Goal: Obtain resource: Obtain resource

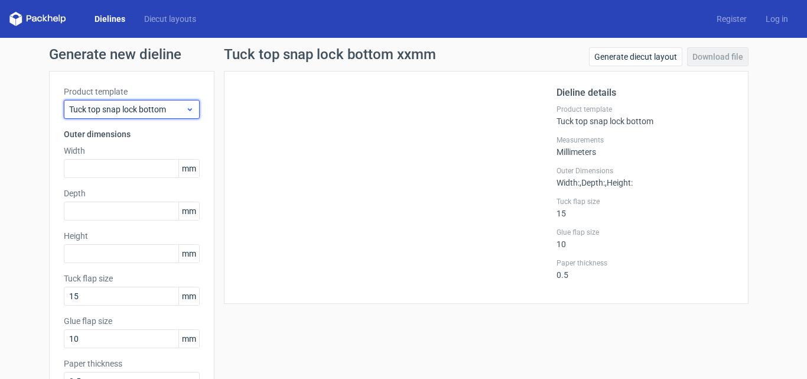
click at [187, 112] on icon at bounding box center [190, 109] width 9 height 9
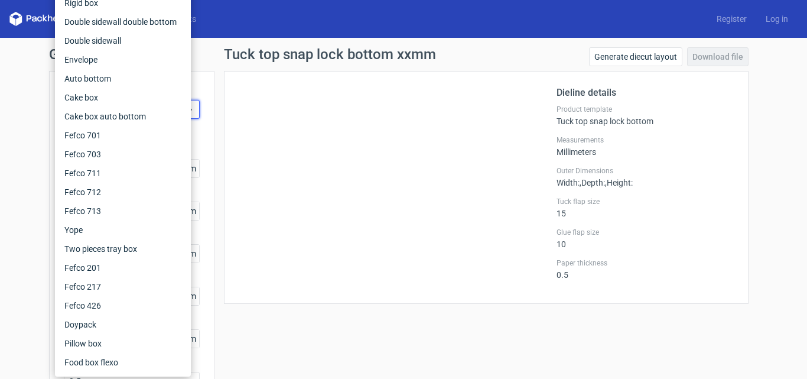
click at [225, 103] on div "Dieline details Product template Tuck top snap lock bottom Measurements Millime…" at bounding box center [486, 187] width 525 height 233
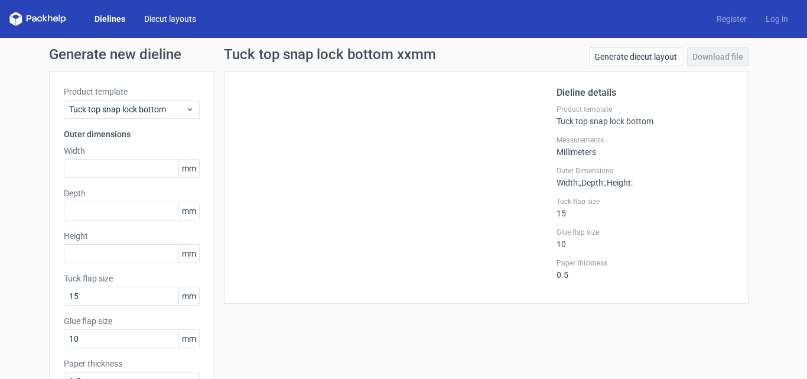
click at [175, 15] on link "Diecut layouts" at bounding box center [170, 19] width 71 height 12
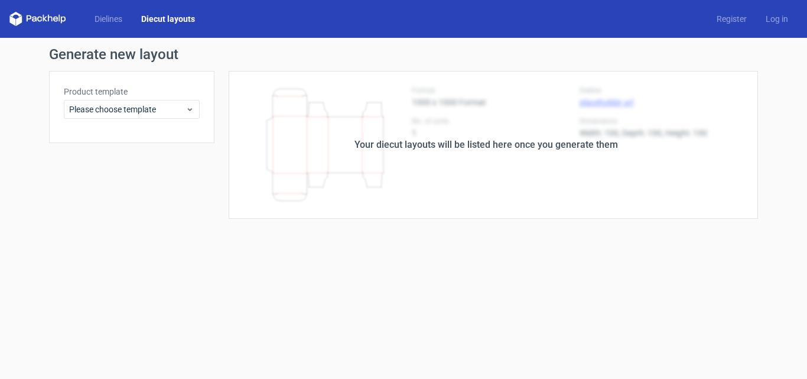
click at [54, 15] on icon at bounding box center [37, 19] width 57 height 14
click at [53, 17] on icon at bounding box center [37, 19] width 57 height 14
click at [82, 17] on div "Dielines Diecut layouts" at bounding box center [106, 19] width 195 height 14
click at [100, 19] on link "Dielines" at bounding box center [108, 19] width 47 height 12
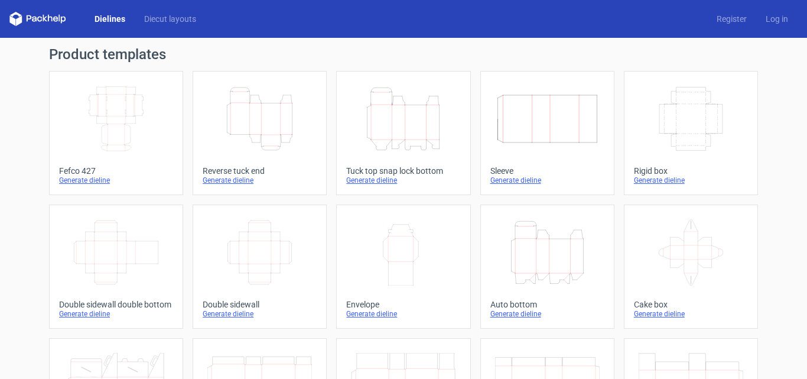
click at [364, 101] on icon "Height Depth Width" at bounding box center [403, 119] width 105 height 66
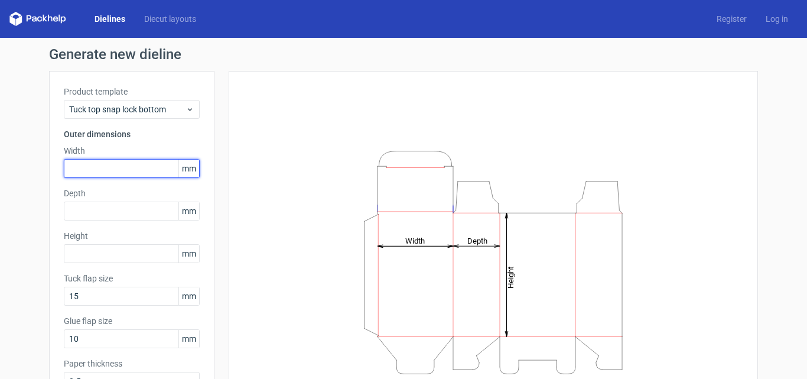
click at [79, 171] on input "text" at bounding box center [132, 168] width 136 height 19
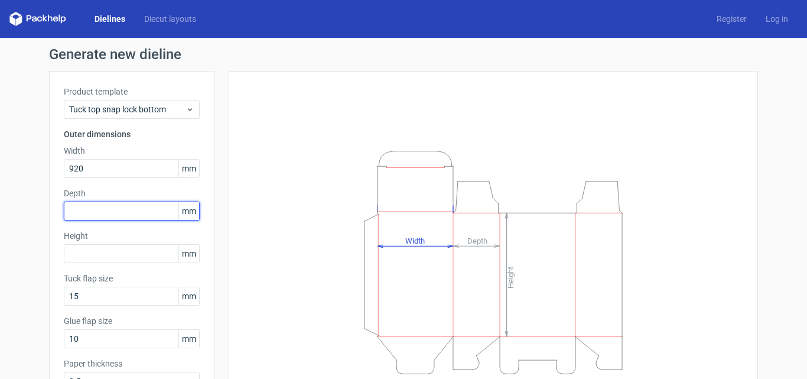
click at [92, 214] on div "Depth mm" at bounding box center [132, 203] width 136 height 33
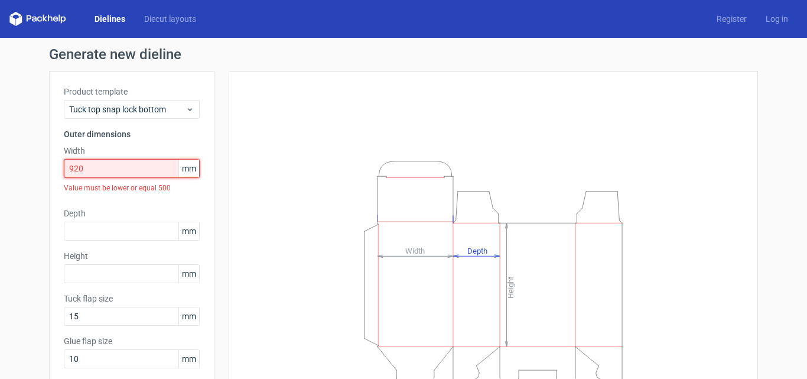
click at [102, 171] on input "920" at bounding box center [132, 168] width 136 height 19
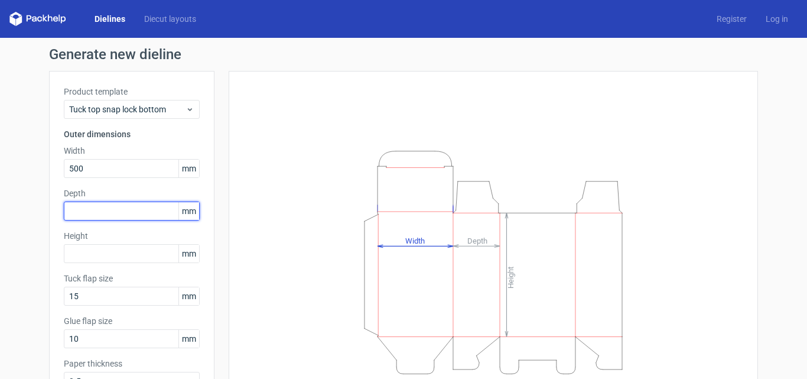
click at [105, 202] on input "text" at bounding box center [132, 210] width 136 height 19
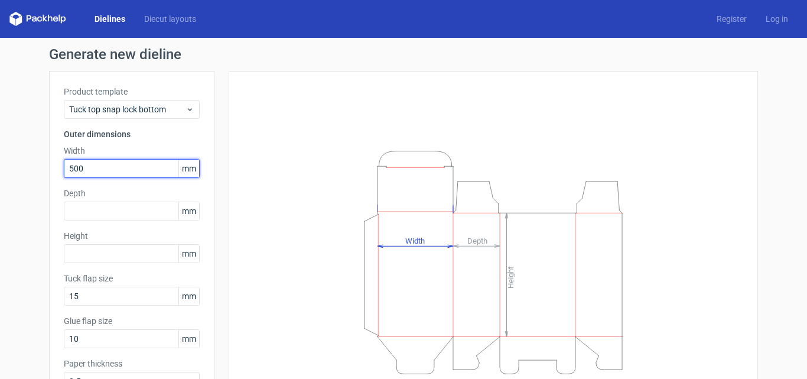
click at [105, 166] on input "500" at bounding box center [132, 168] width 136 height 19
type input "900"
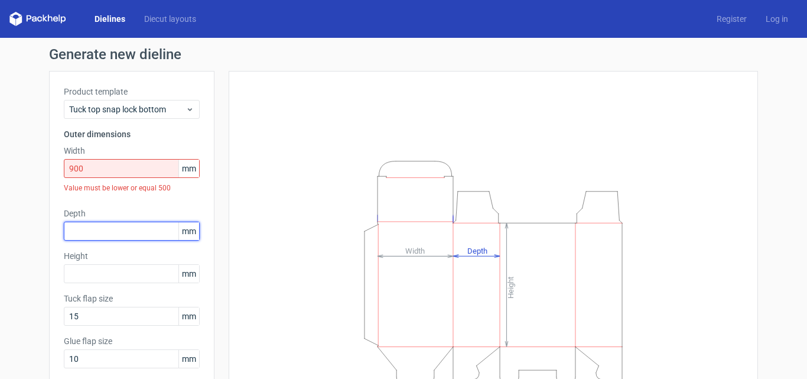
click at [123, 203] on div "Product template Tuck top snap lock bottom Outer dimensions Width 900 mm Value …" at bounding box center [131, 253] width 165 height 364
click at [161, 22] on link "Diecut layouts" at bounding box center [170, 19] width 71 height 12
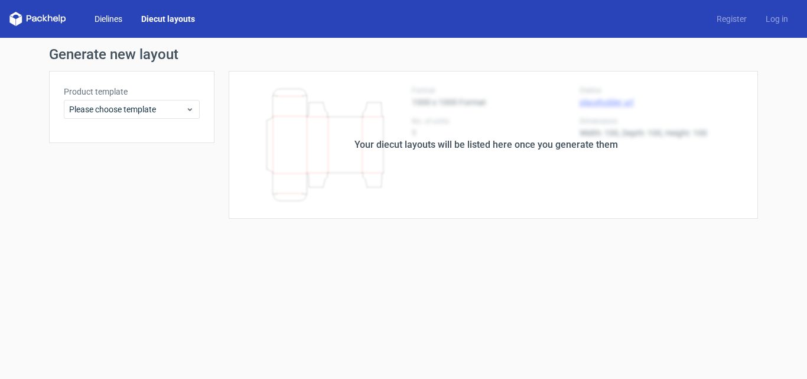
click at [116, 18] on link "Dielines" at bounding box center [108, 19] width 47 height 12
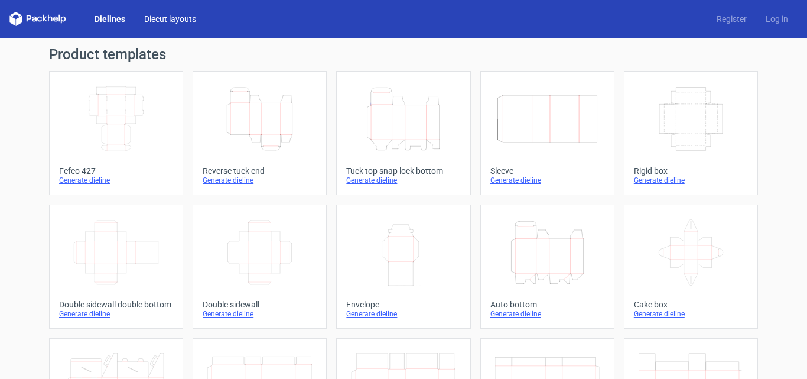
click at [150, 19] on link "Diecut layouts" at bounding box center [170, 19] width 71 height 12
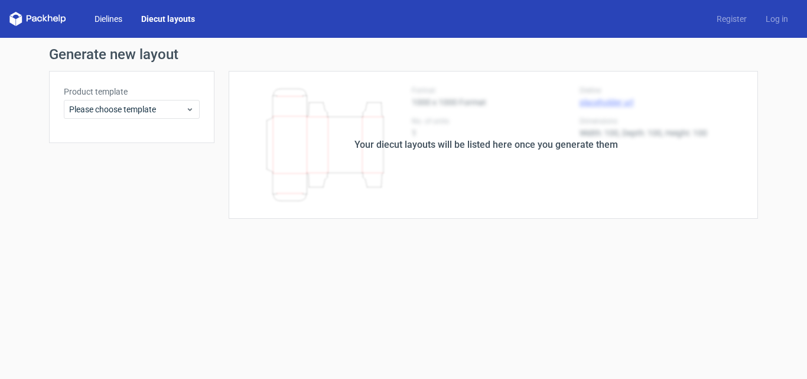
click at [121, 17] on link "Dielines" at bounding box center [108, 19] width 47 height 12
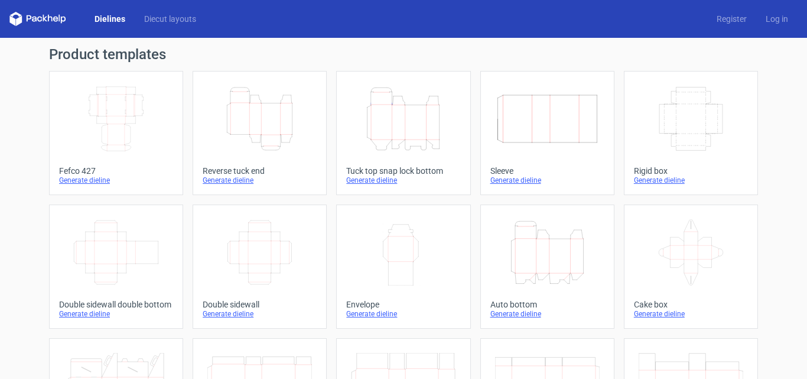
click at [544, 247] on icon "Height Depth Width" at bounding box center [547, 252] width 105 height 66
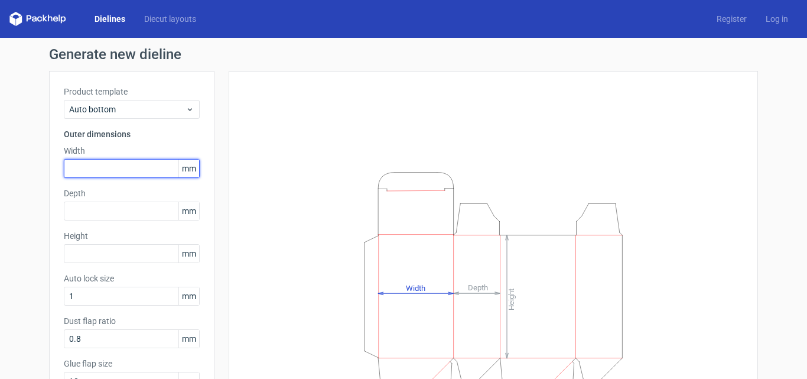
click at [138, 165] on input "text" at bounding box center [132, 168] width 136 height 19
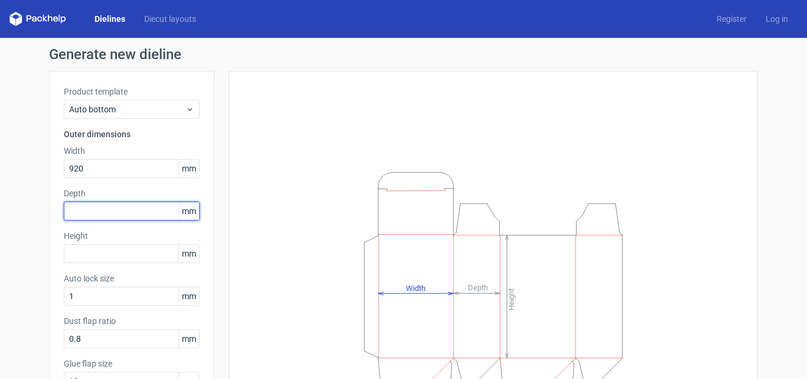
click at [136, 209] on div "Depth mm" at bounding box center [132, 203] width 136 height 33
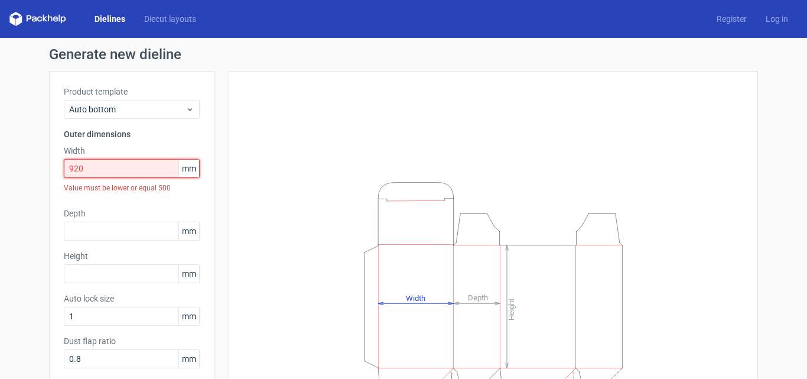
click at [105, 164] on input "920" at bounding box center [132, 168] width 136 height 19
click at [106, 167] on input "920" at bounding box center [132, 168] width 136 height 19
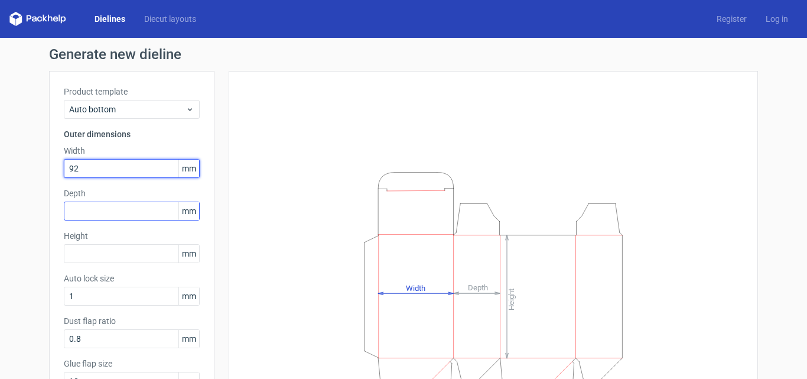
type input "92"
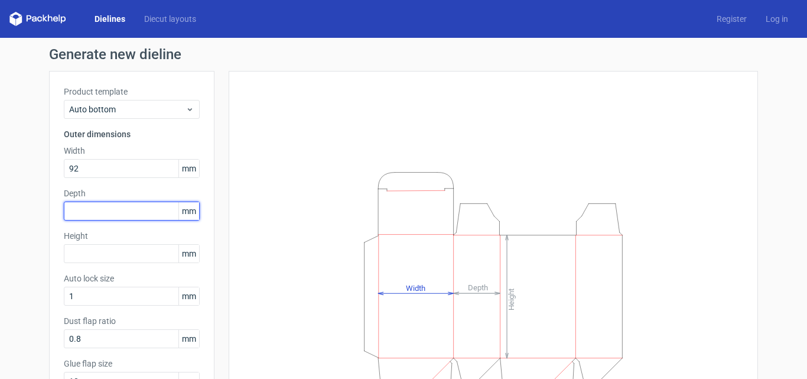
click at [115, 207] on input "text" at bounding box center [132, 210] width 136 height 19
type input "137"
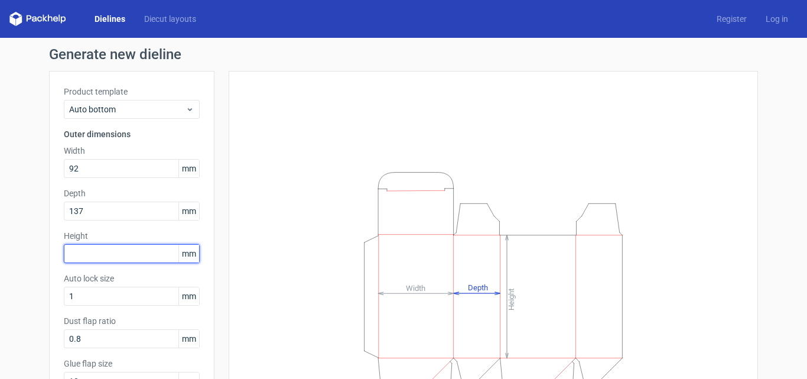
click at [132, 249] on input "text" at bounding box center [132, 253] width 136 height 19
click at [107, 12] on div "Dielines Diecut layouts Register Log in" at bounding box center [403, 19] width 807 height 38
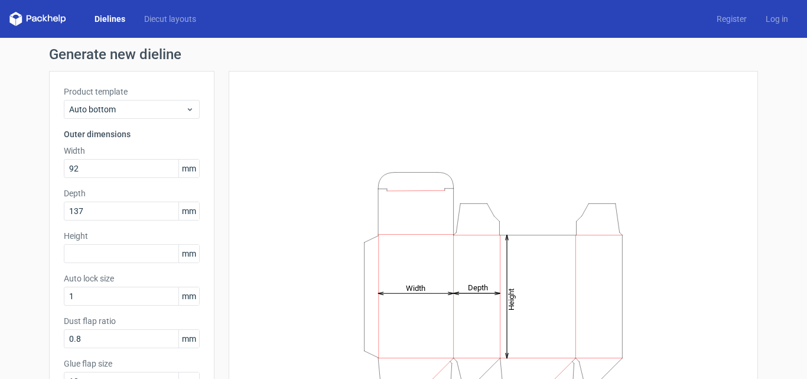
click at [113, 19] on link "Dielines" at bounding box center [110, 19] width 50 height 12
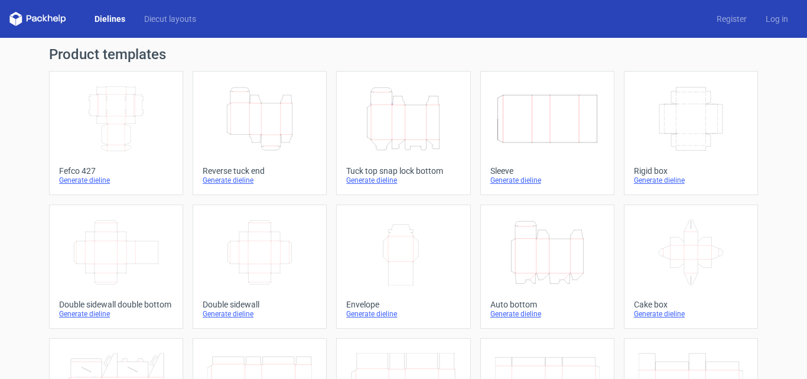
click at [531, 249] on icon "Height Depth Width" at bounding box center [547, 252] width 105 height 66
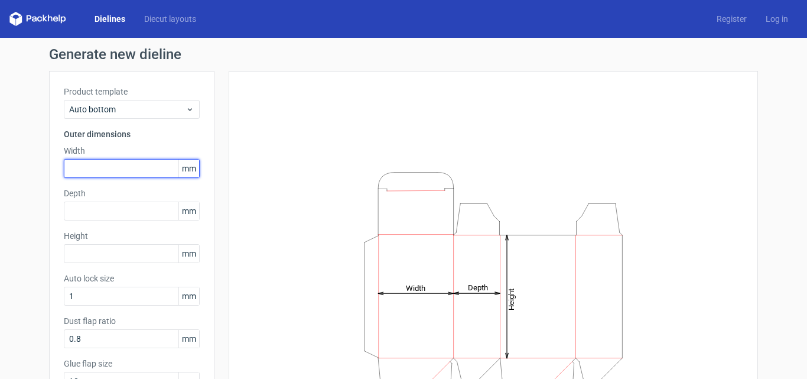
click at [135, 162] on input "text" at bounding box center [132, 168] width 136 height 19
type input "92"
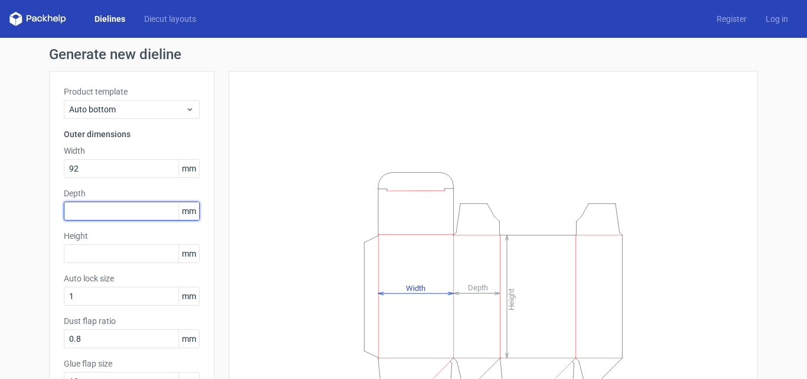
click at [121, 204] on input "text" at bounding box center [132, 210] width 136 height 19
type input "137"
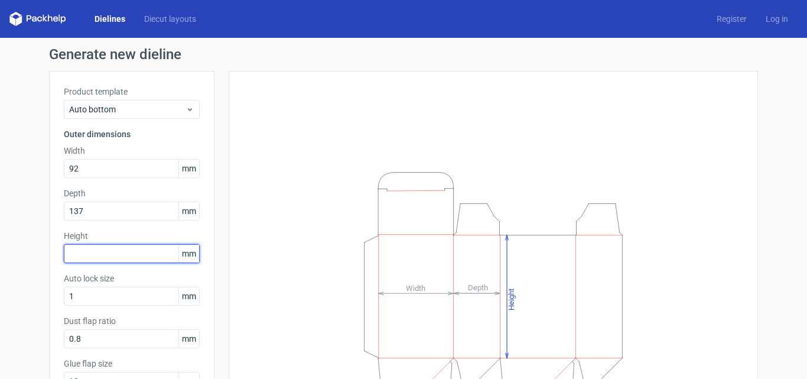
click at [125, 246] on input "text" at bounding box center [132, 253] width 136 height 19
click at [151, 249] on input "text" at bounding box center [132, 253] width 136 height 19
type input "152"
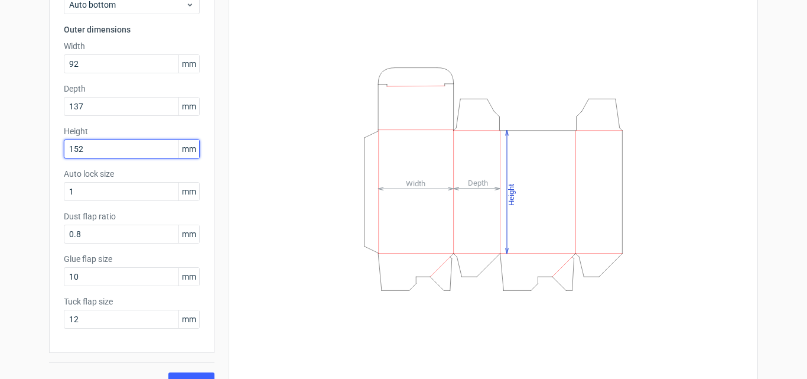
scroll to position [126, 0]
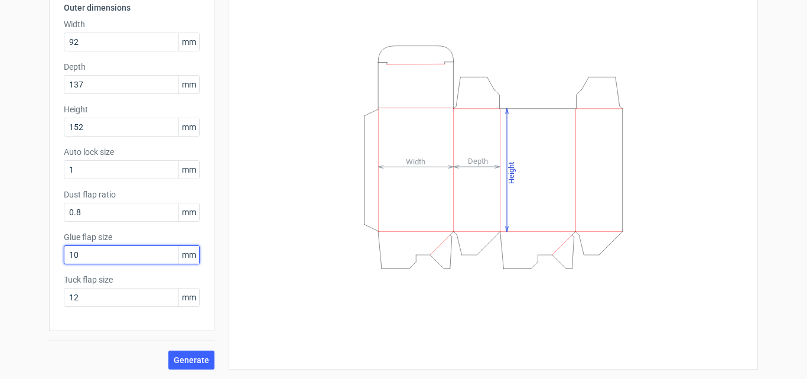
click at [126, 249] on input "10" at bounding box center [132, 254] width 136 height 19
type input "20"
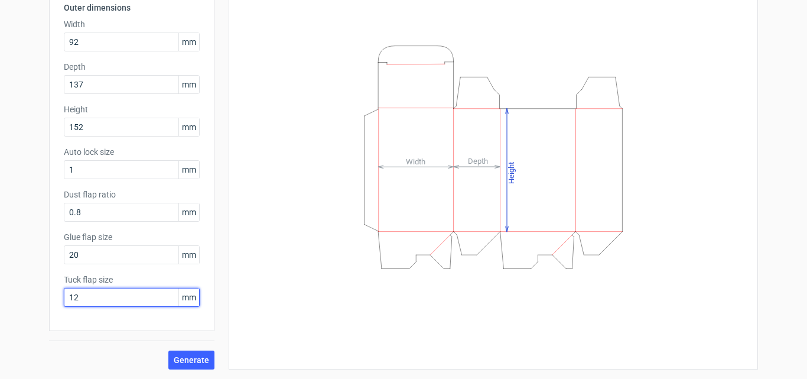
click at [122, 249] on input "12" at bounding box center [132, 297] width 136 height 19
type input "20"
click at [223, 210] on div "Height Depth Width" at bounding box center [486, 156] width 544 height 425
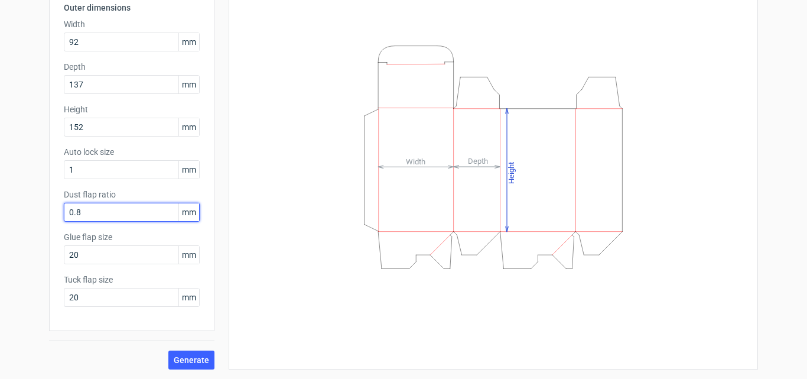
click at [119, 214] on input "0.8" at bounding box center [132, 212] width 136 height 19
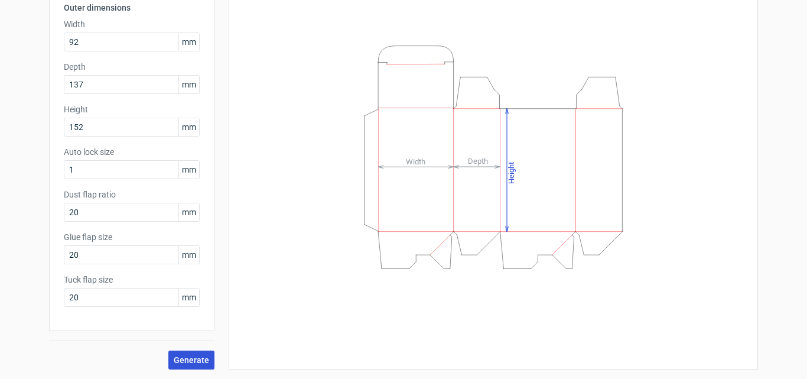
click at [194, 249] on span "Generate" at bounding box center [191, 360] width 35 height 8
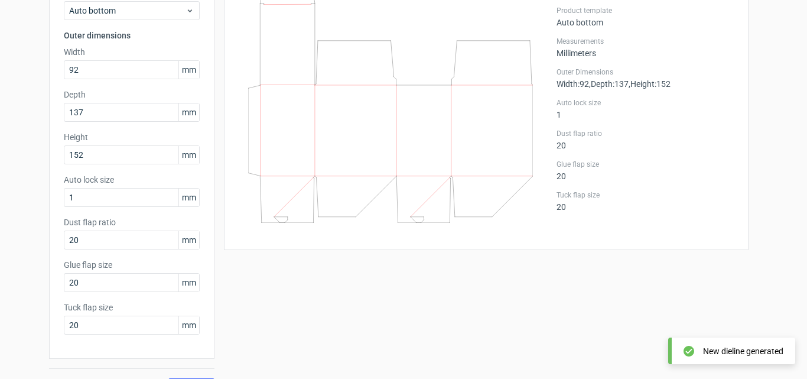
scroll to position [126, 0]
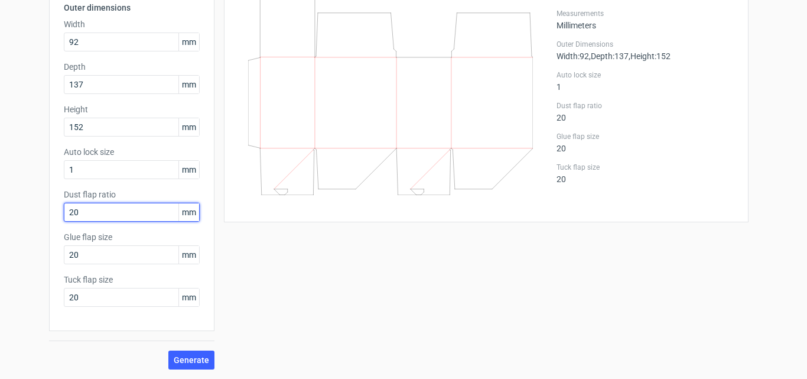
click at [113, 216] on input "20" at bounding box center [132, 212] width 136 height 19
type input "10"
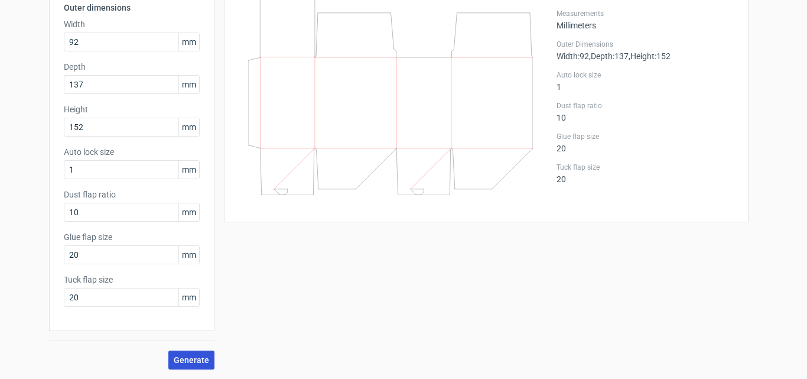
click at [177, 249] on button "Generate" at bounding box center [191, 359] width 46 height 19
click at [192, 249] on button "Generate" at bounding box center [191, 359] width 46 height 19
click at [191, 249] on span "Generate" at bounding box center [191, 360] width 35 height 8
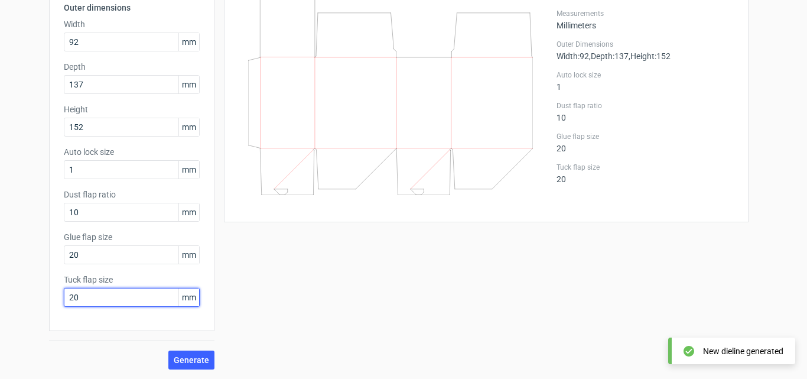
click at [103, 249] on input "20" at bounding box center [132, 297] width 136 height 19
type input "10"
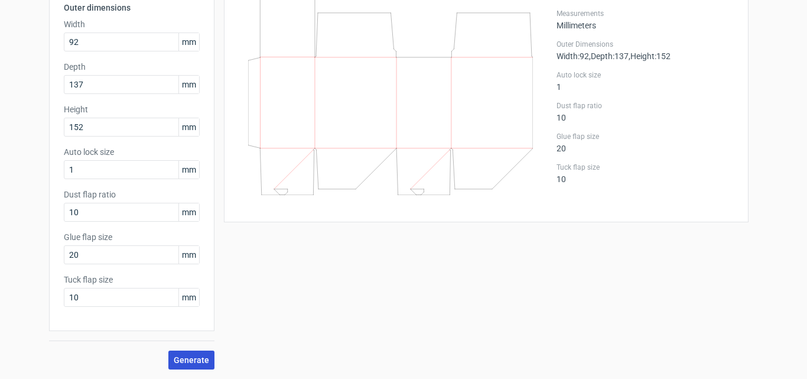
click at [177, 249] on span "Generate" at bounding box center [191, 360] width 35 height 8
click at [750, 249] on div "New dieline generated" at bounding box center [743, 351] width 80 height 12
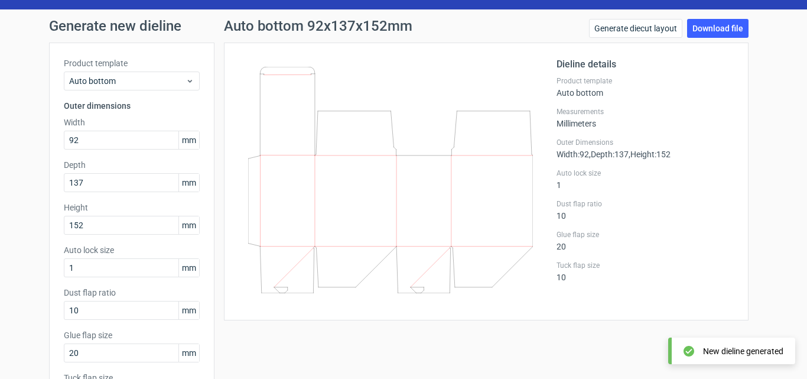
scroll to position [0, 0]
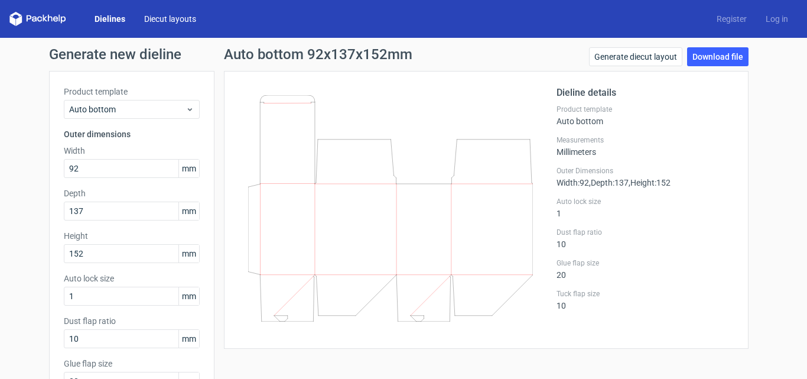
click at [171, 22] on link "Diecut layouts" at bounding box center [170, 19] width 71 height 12
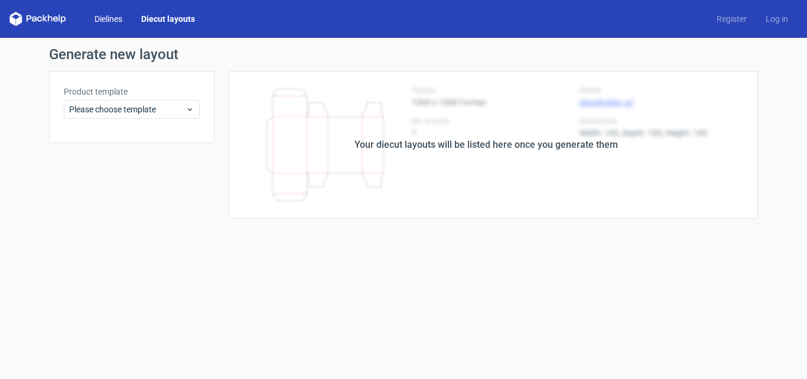
click at [95, 18] on link "Dielines" at bounding box center [108, 19] width 47 height 12
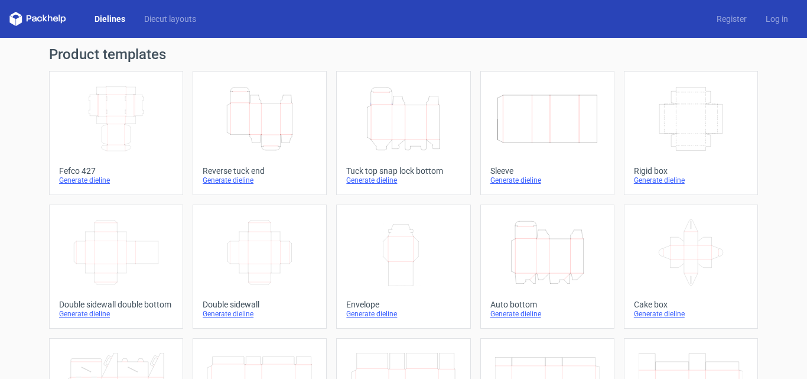
click at [290, 138] on icon "Height Depth Width" at bounding box center [259, 119] width 105 height 66
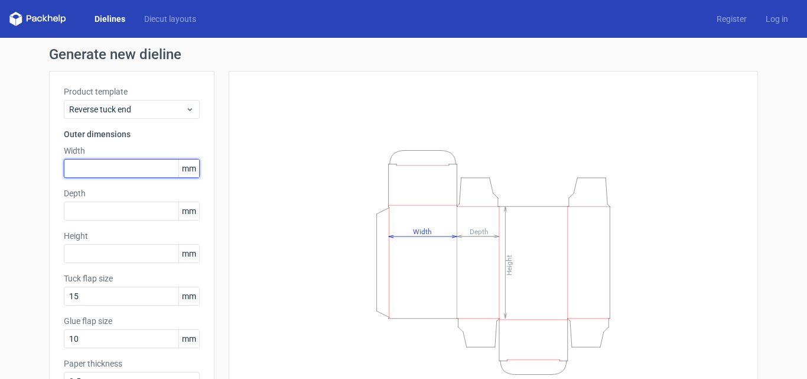
click at [110, 164] on input "text" at bounding box center [132, 168] width 136 height 19
type input "45"
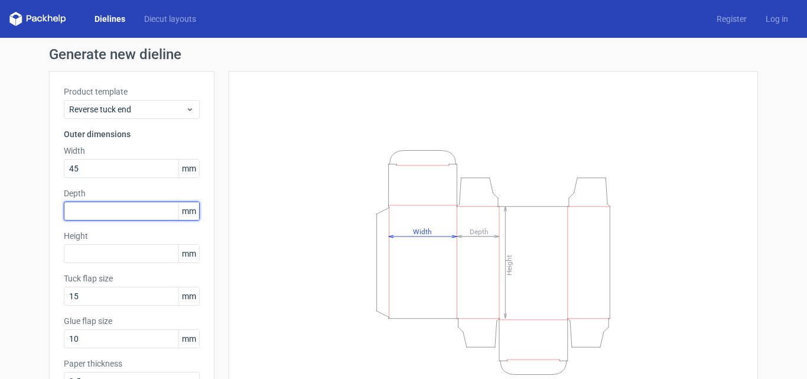
click at [132, 207] on input "text" at bounding box center [132, 210] width 136 height 19
type input "20"
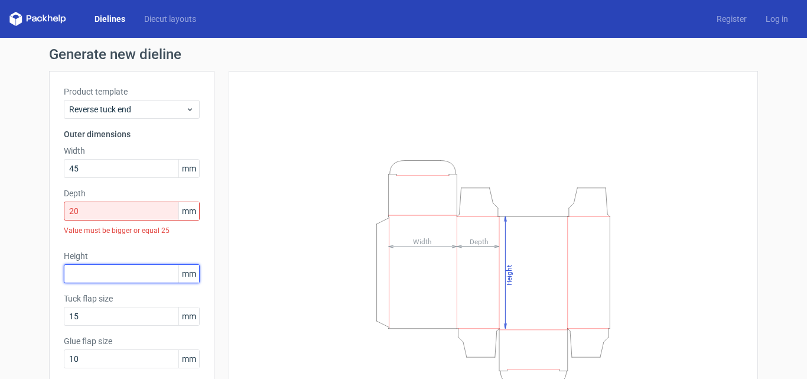
click at [120, 249] on div "Height mm" at bounding box center [132, 266] width 136 height 33
click at [123, 249] on input "text" at bounding box center [132, 273] width 136 height 19
type input "150"
click at [160, 239] on div "Value must be bigger or equal 25" at bounding box center [132, 230] width 136 height 20
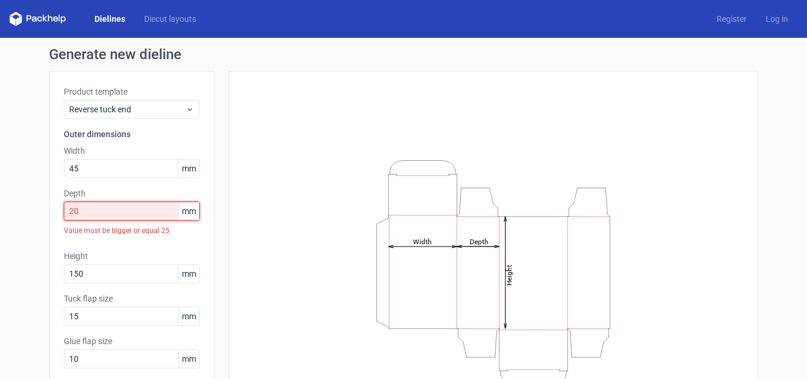
click at [141, 214] on input "20" at bounding box center [132, 210] width 136 height 19
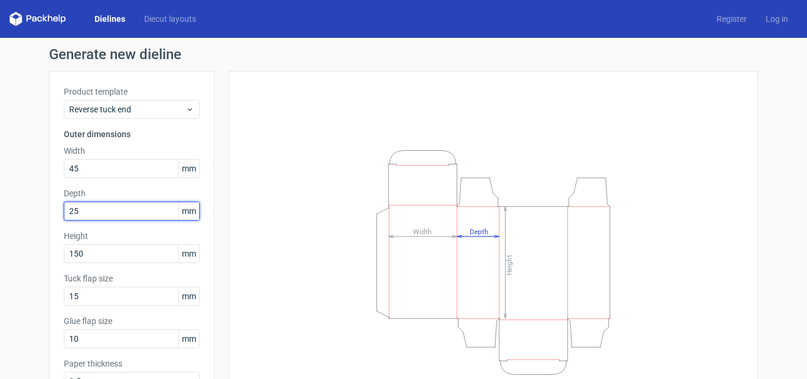
type input "25"
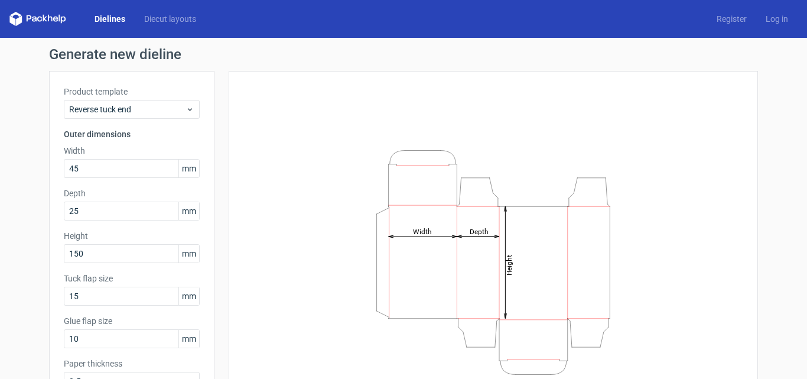
click at [230, 214] on div "Height Depth Width" at bounding box center [493, 262] width 529 height 382
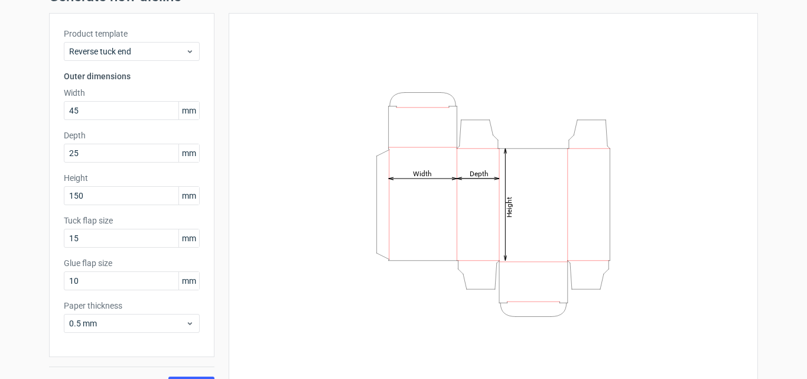
scroll to position [84, 0]
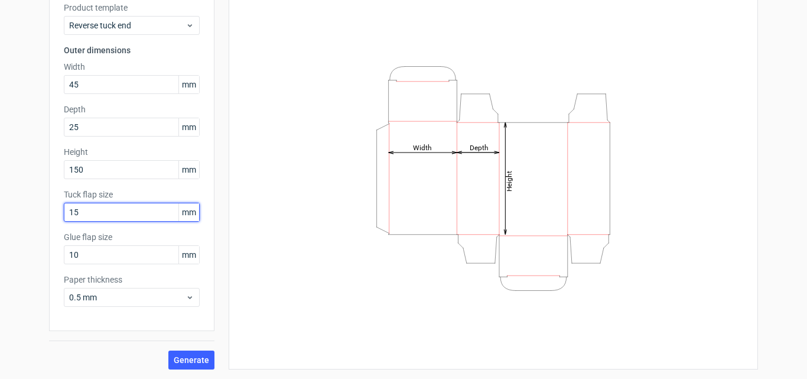
click at [151, 216] on input "15" at bounding box center [132, 212] width 136 height 19
type input "20"
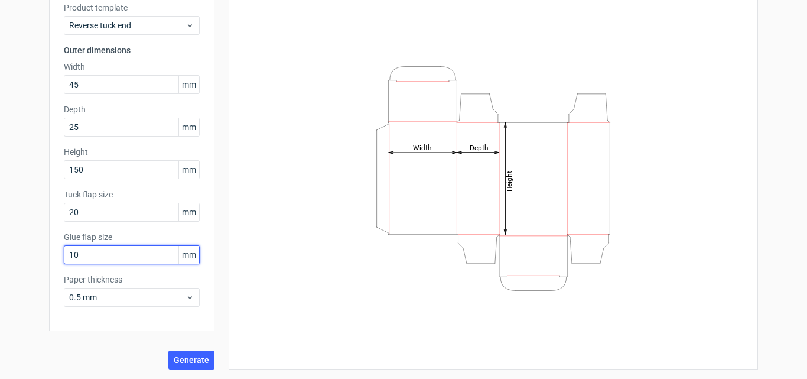
click at [138, 249] on input "10" at bounding box center [132, 254] width 136 height 19
click at [194, 249] on span "Generate" at bounding box center [191, 360] width 35 height 8
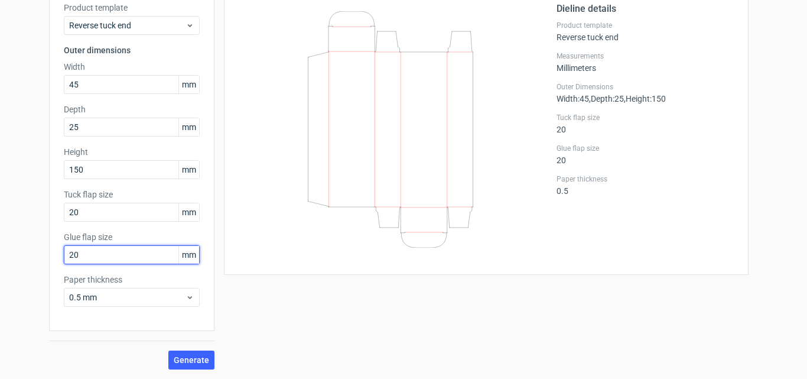
click at [90, 249] on input "20" at bounding box center [132, 254] width 136 height 19
type input "15"
click at [168, 249] on button "Generate" at bounding box center [191, 359] width 46 height 19
click at [196, 249] on span "Generate" at bounding box center [191, 360] width 35 height 8
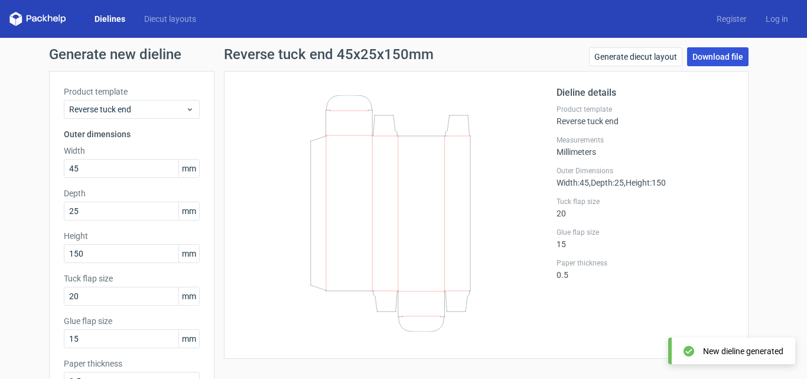
click at [697, 55] on link "Download file" at bounding box center [717, 56] width 61 height 19
click at [730, 50] on link "Download file" at bounding box center [717, 56] width 61 height 19
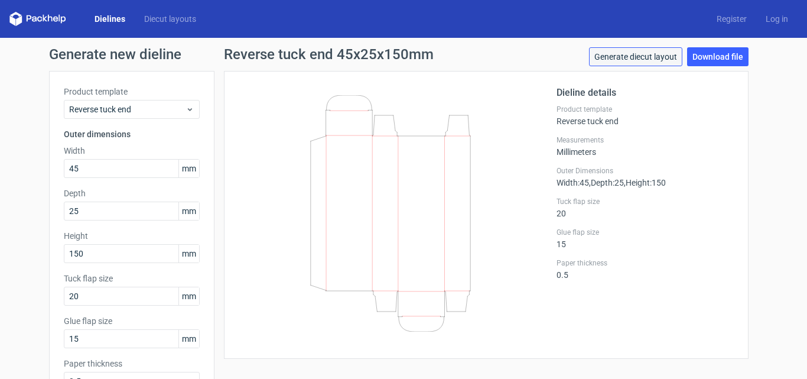
click at [613, 58] on link "Generate diecut layout" at bounding box center [635, 56] width 93 height 19
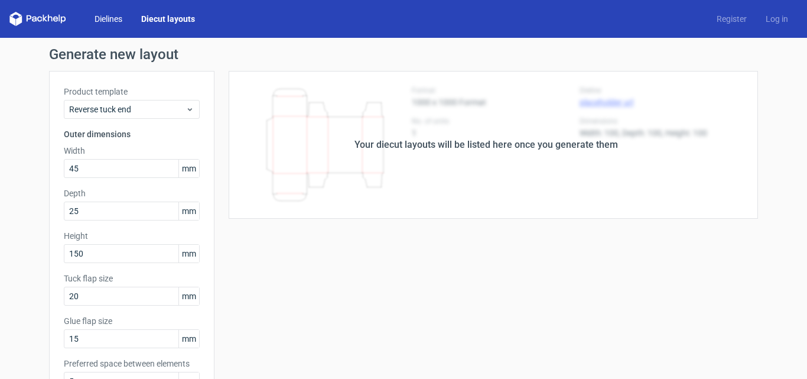
click at [112, 22] on link "Dielines" at bounding box center [108, 19] width 47 height 12
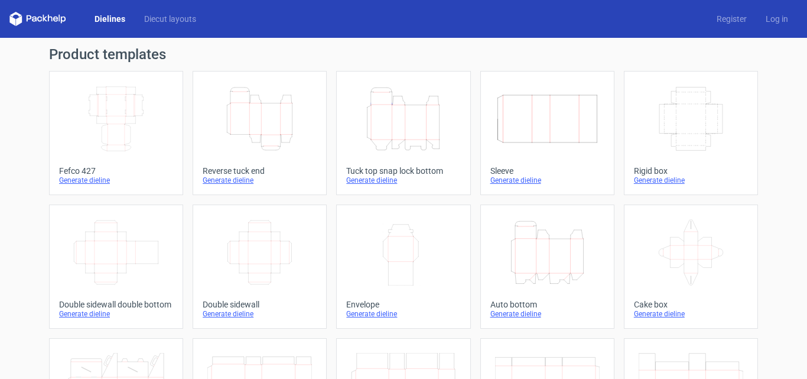
click at [277, 134] on icon "Height Depth Width" at bounding box center [259, 119] width 105 height 66
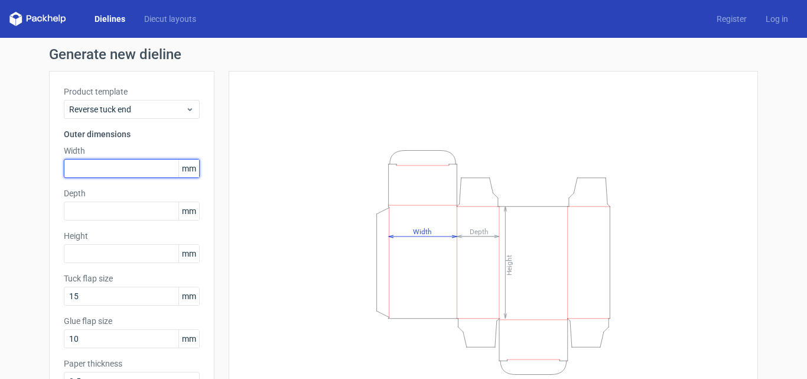
click at [140, 169] on input "text" at bounding box center [132, 168] width 136 height 19
click at [128, 174] on input "text" at bounding box center [132, 168] width 136 height 19
type input "20"
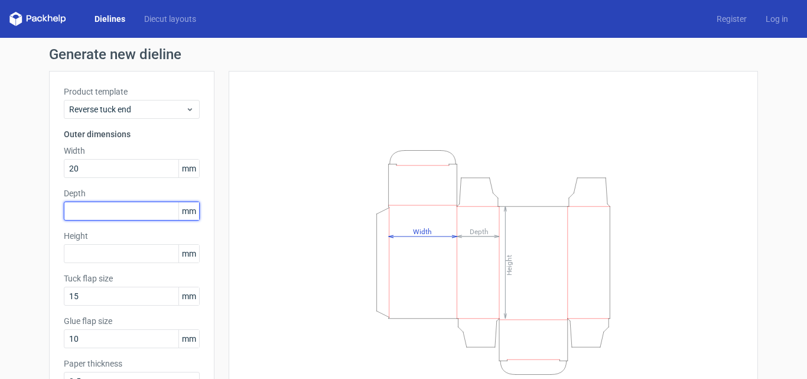
click at [113, 209] on div "Depth mm" at bounding box center [132, 203] width 136 height 33
